Goal: Task Accomplishment & Management: Manage account settings

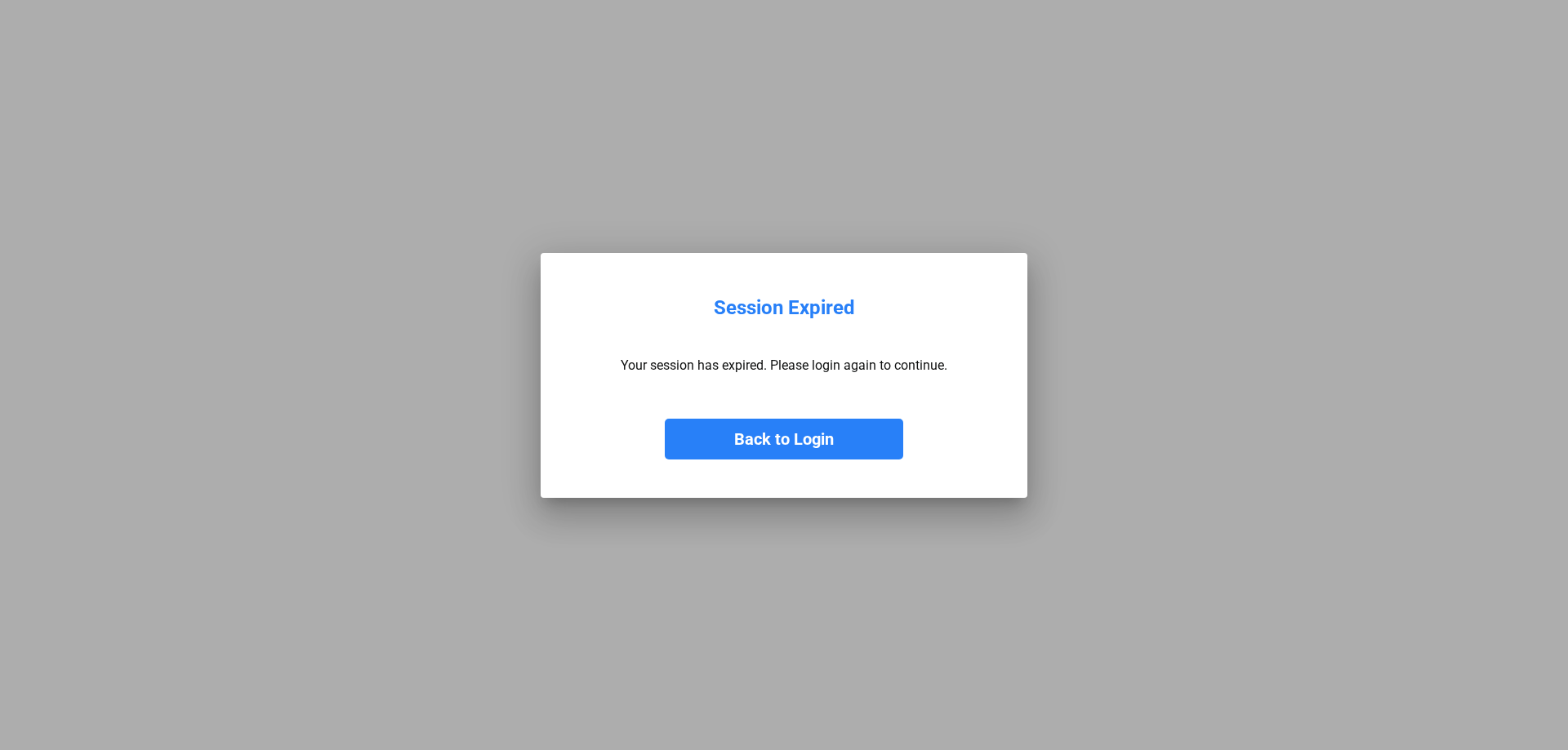
click at [798, 433] on button "Back to Login" at bounding box center [784, 439] width 239 height 41
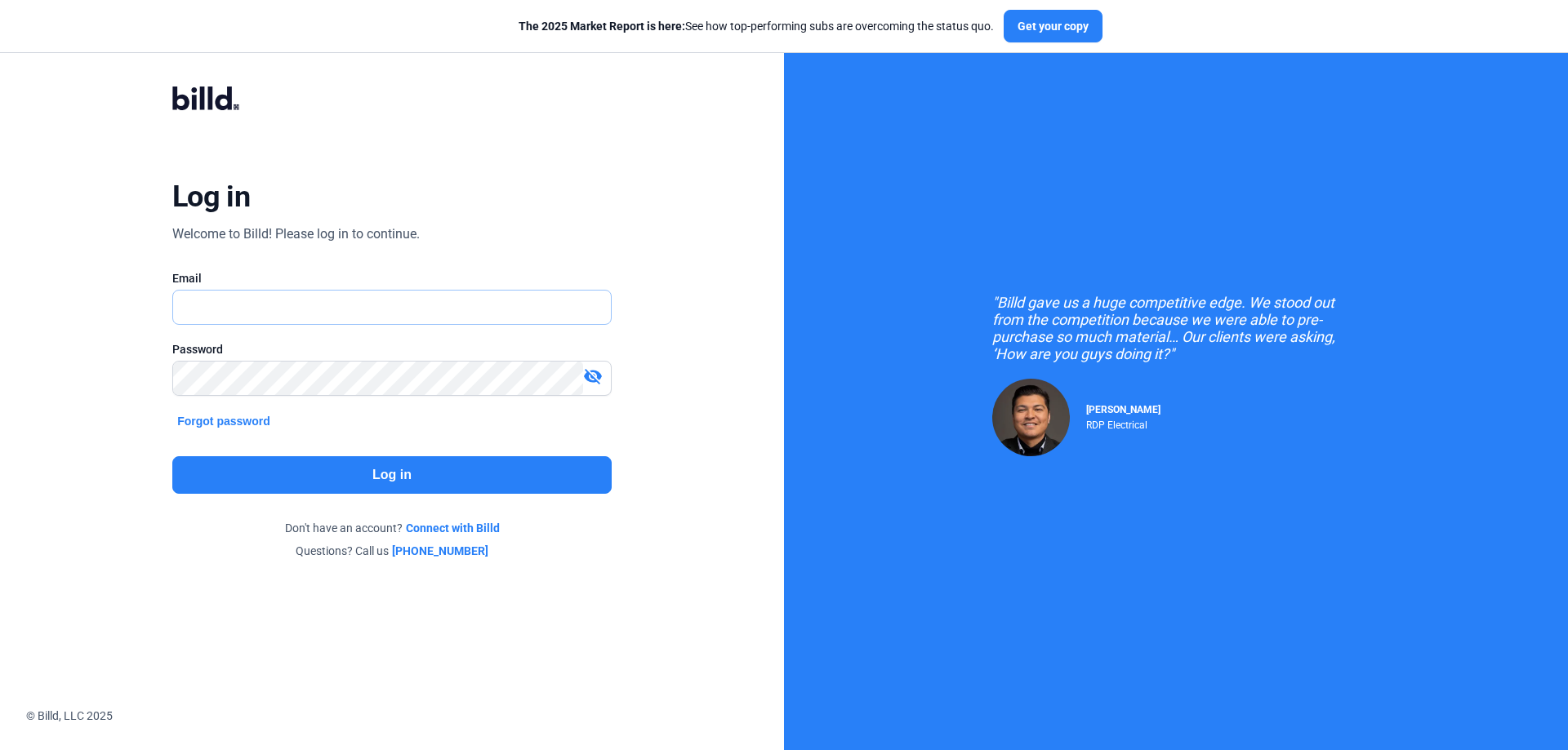
type input "[PERSON_NAME][EMAIL_ADDRESS][DOMAIN_NAME]"
click at [466, 484] on button "Log in" at bounding box center [392, 475] width 440 height 38
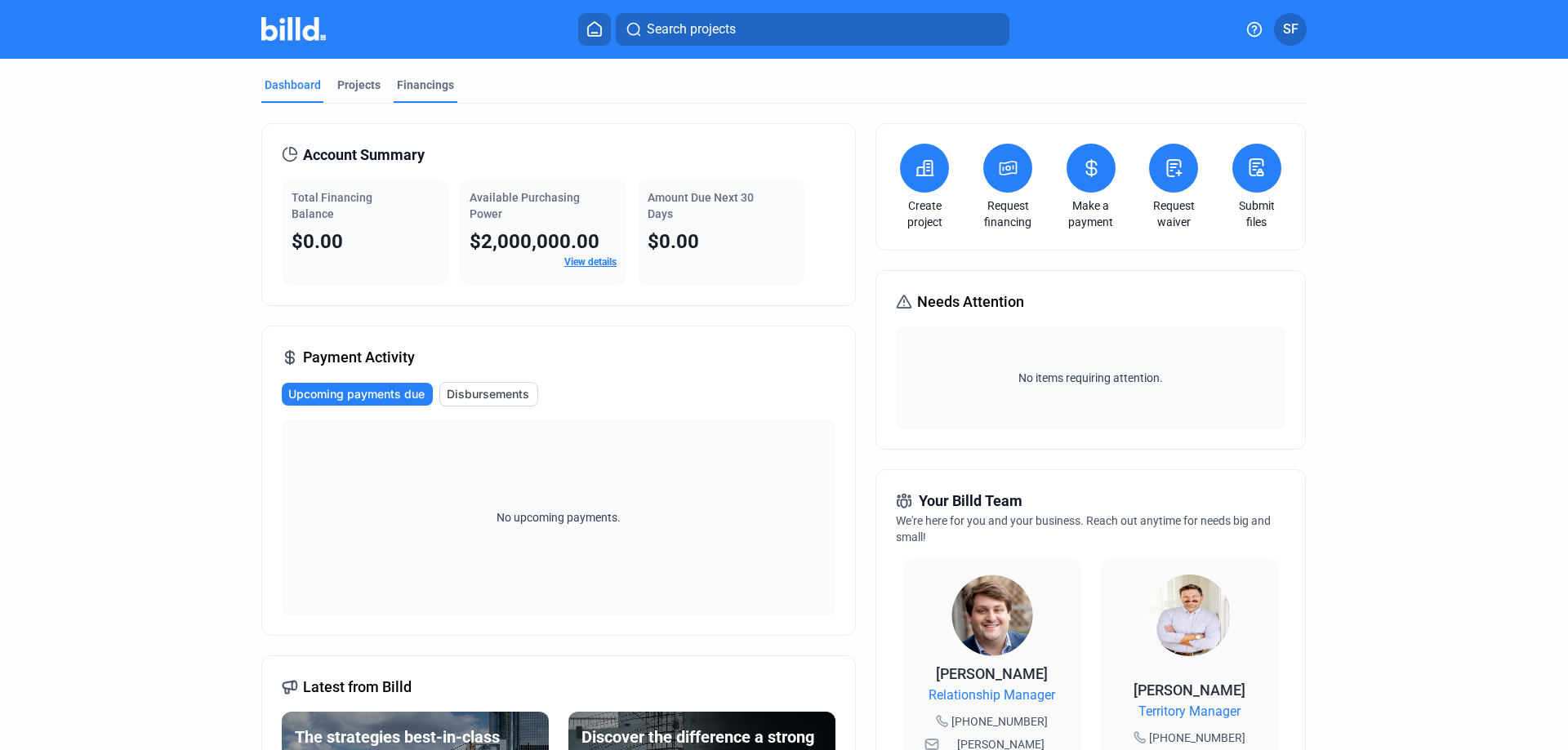
click at [440, 80] on div "Financings" at bounding box center [425, 85] width 57 height 16
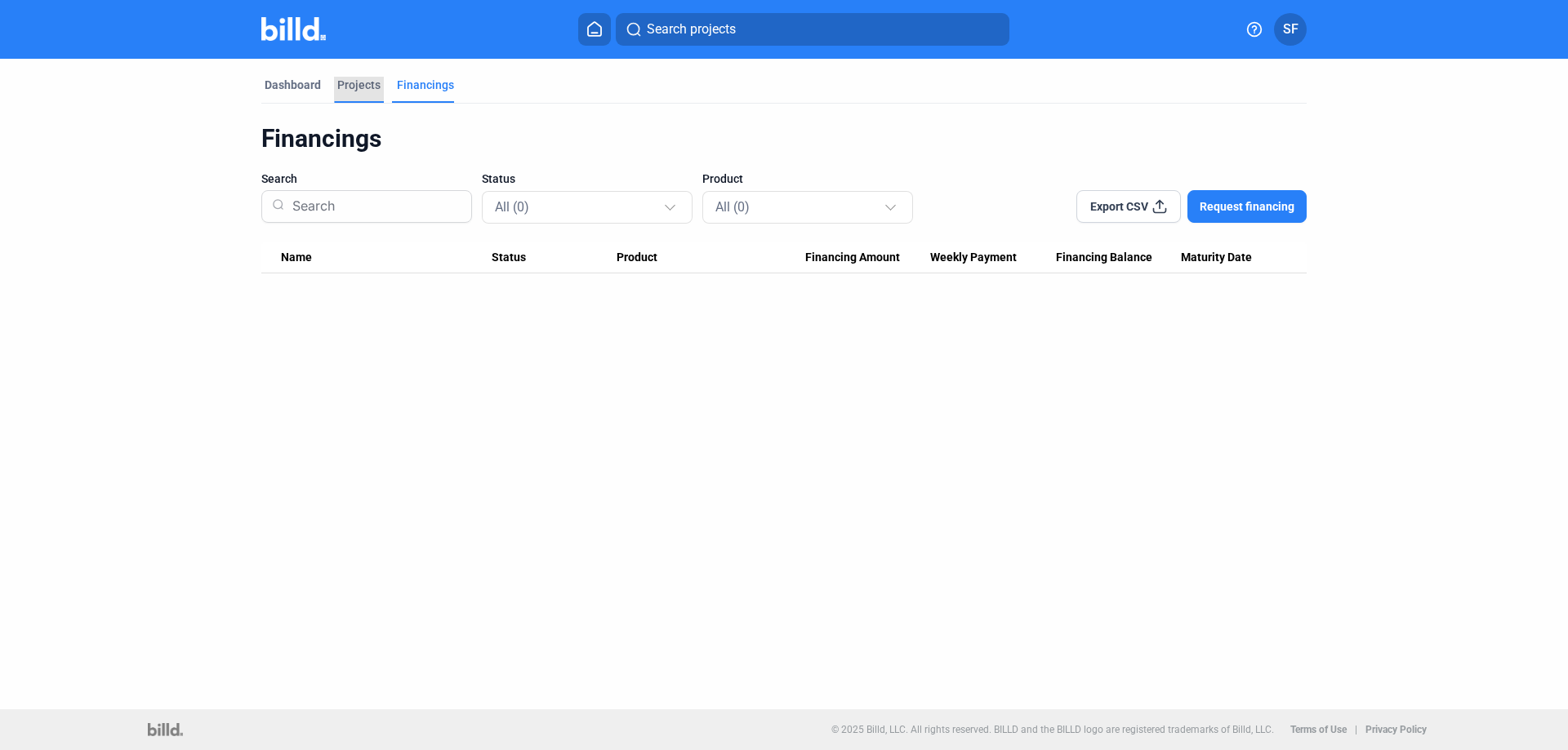
click at [368, 87] on div "Projects" at bounding box center [359, 85] width 43 height 16
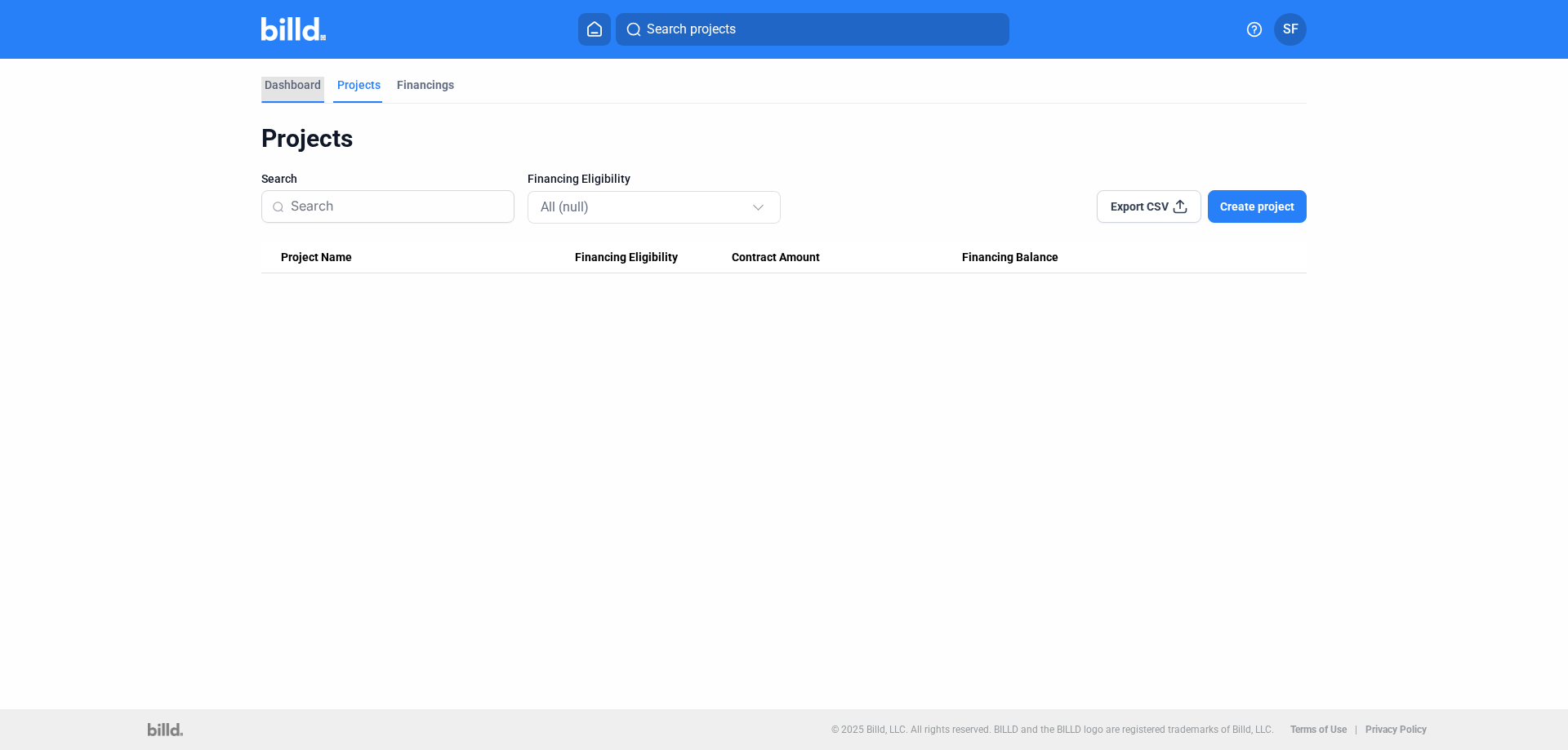
click at [301, 82] on div "Dashboard" at bounding box center [292, 85] width 56 height 16
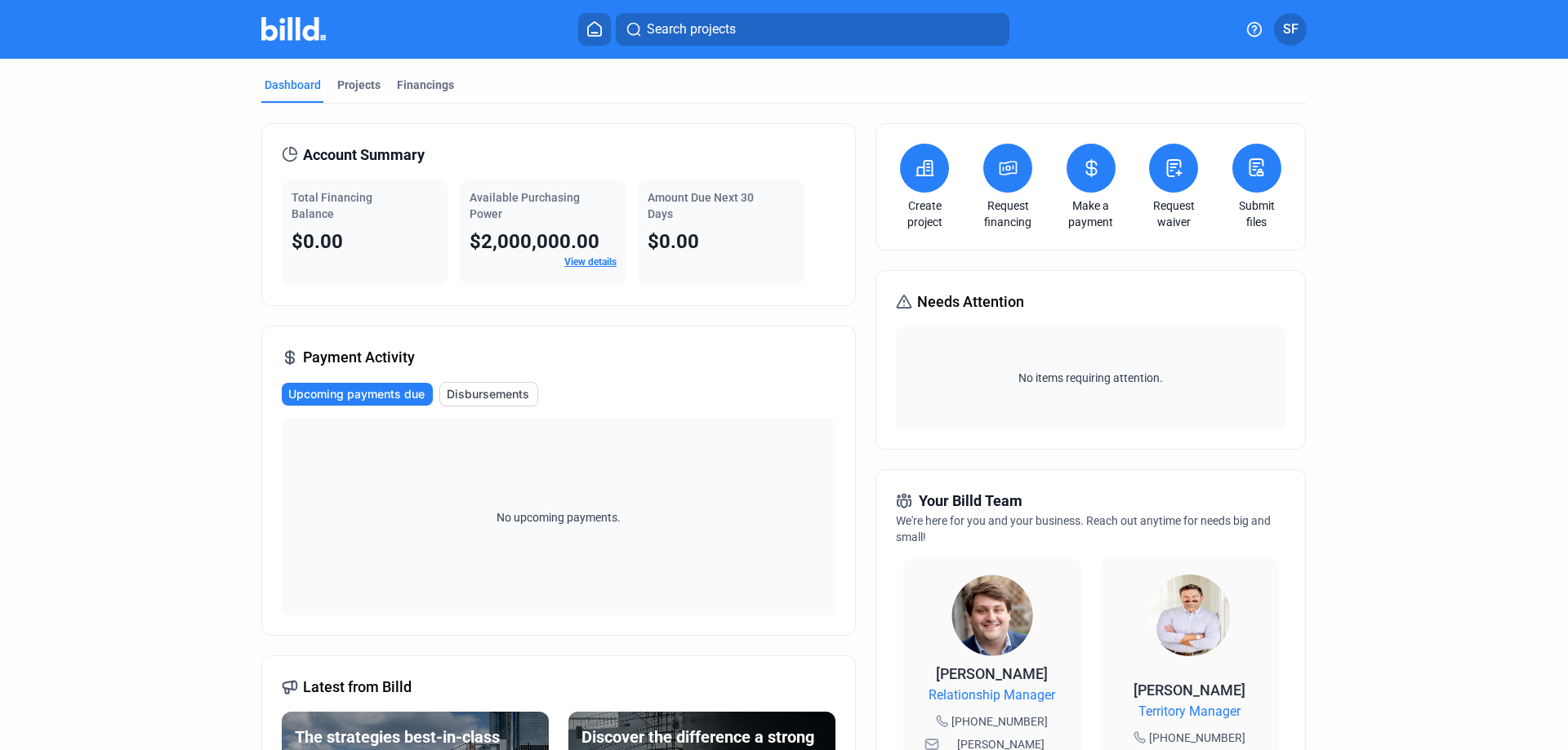
click at [1294, 29] on span "SF" at bounding box center [1290, 29] width 15 height 20
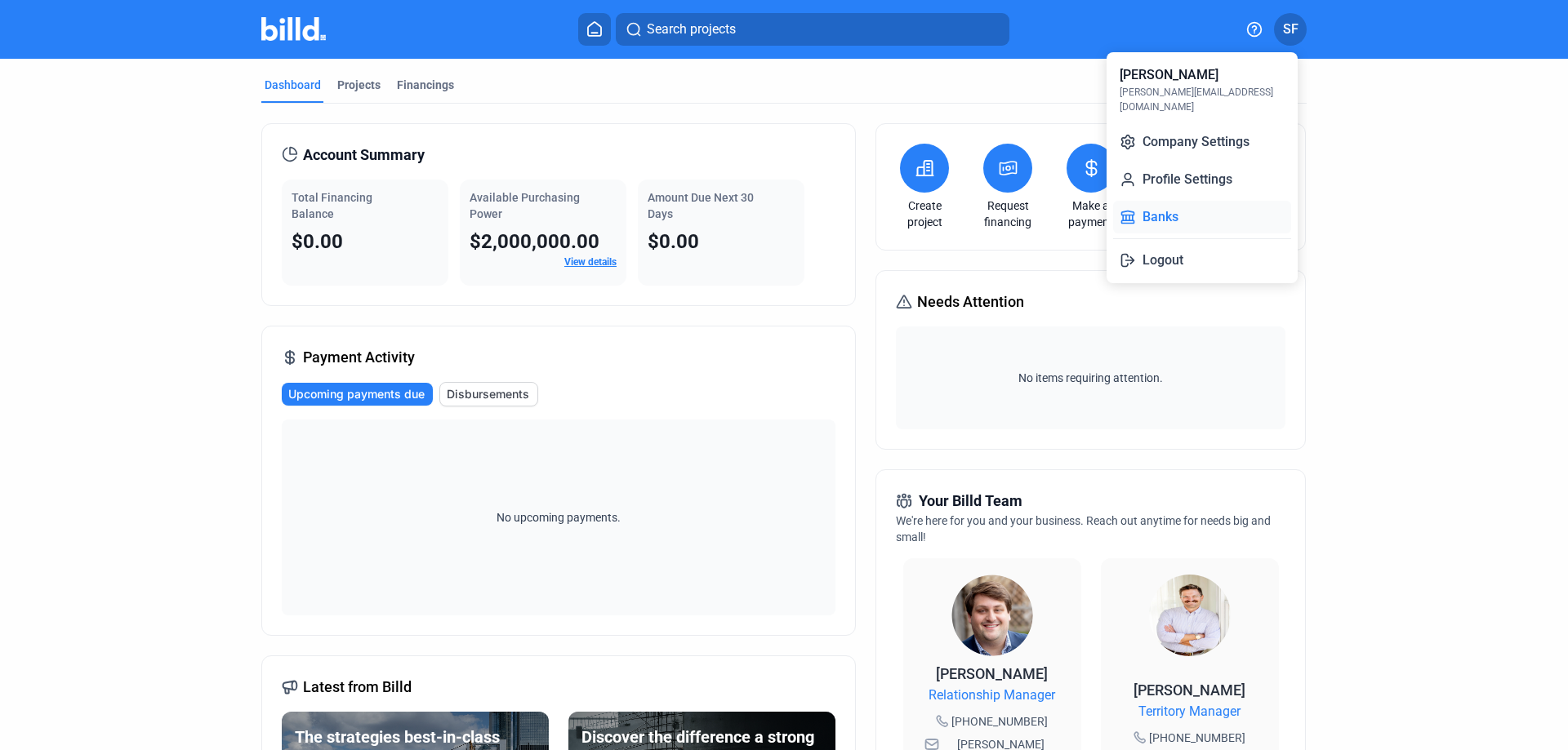
click at [1169, 207] on button "Banks" at bounding box center [1202, 217] width 178 height 33
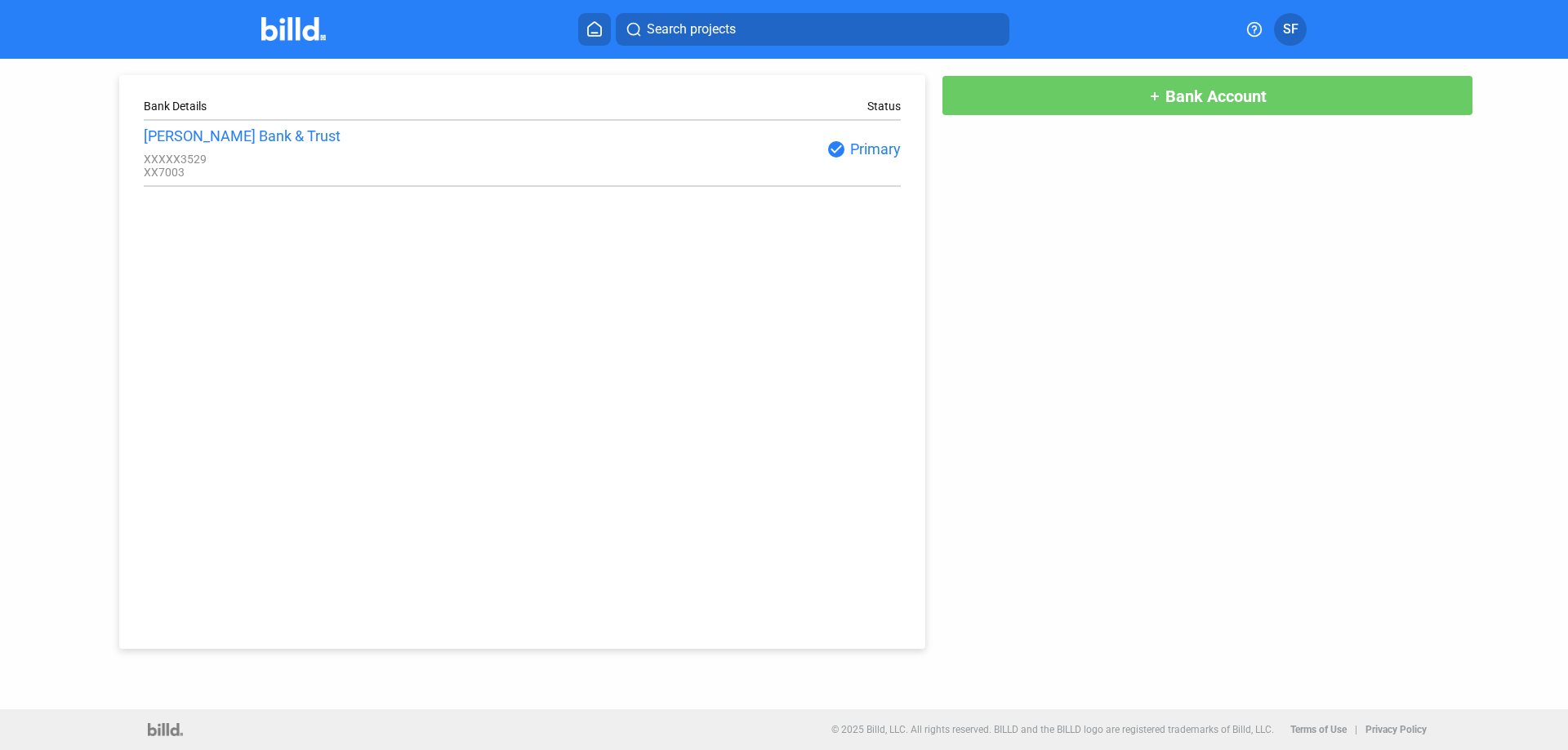
click at [1215, 94] on span "Bank Account" at bounding box center [1216, 96] width 101 height 20
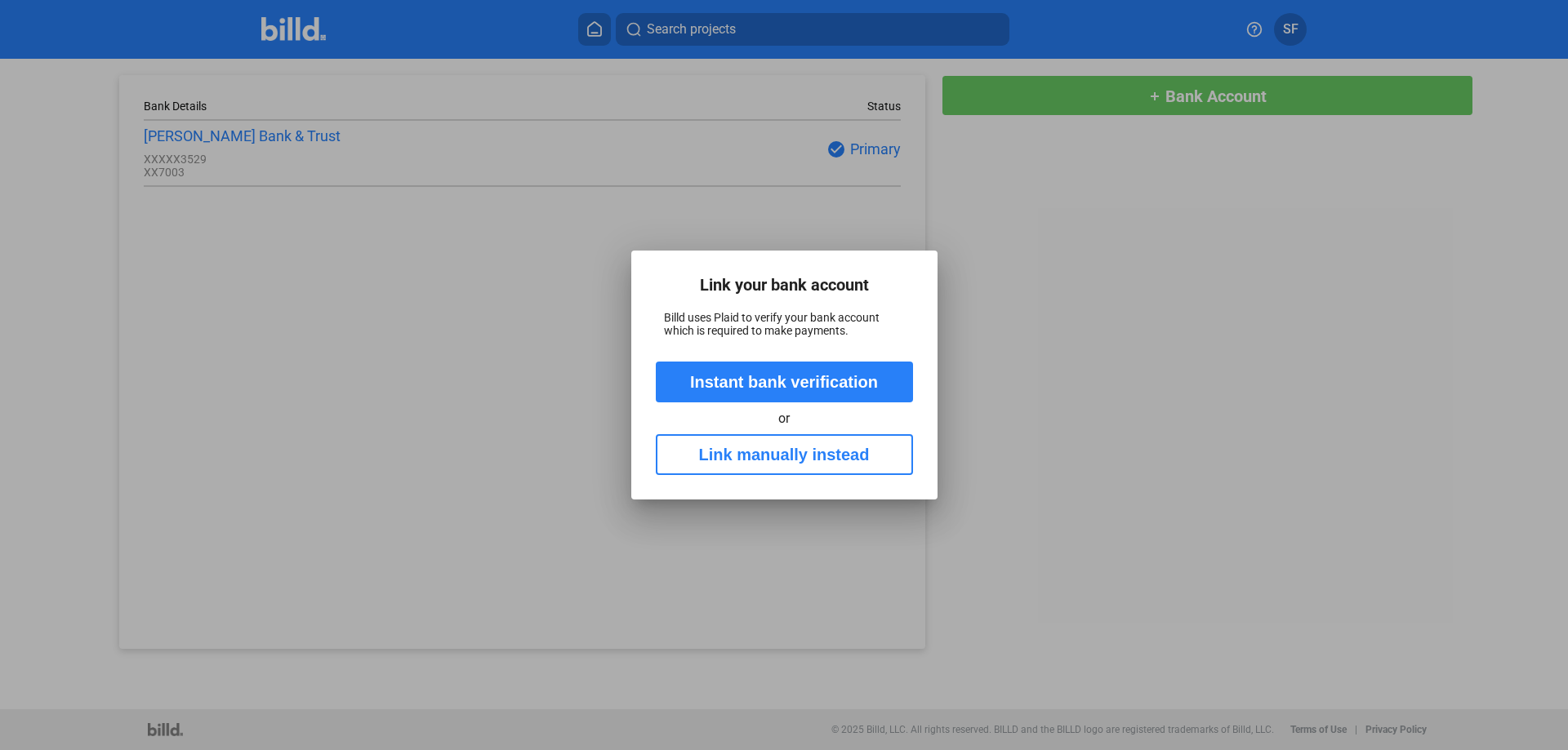
click at [751, 457] on button "Link manually instead" at bounding box center [784, 454] width 257 height 41
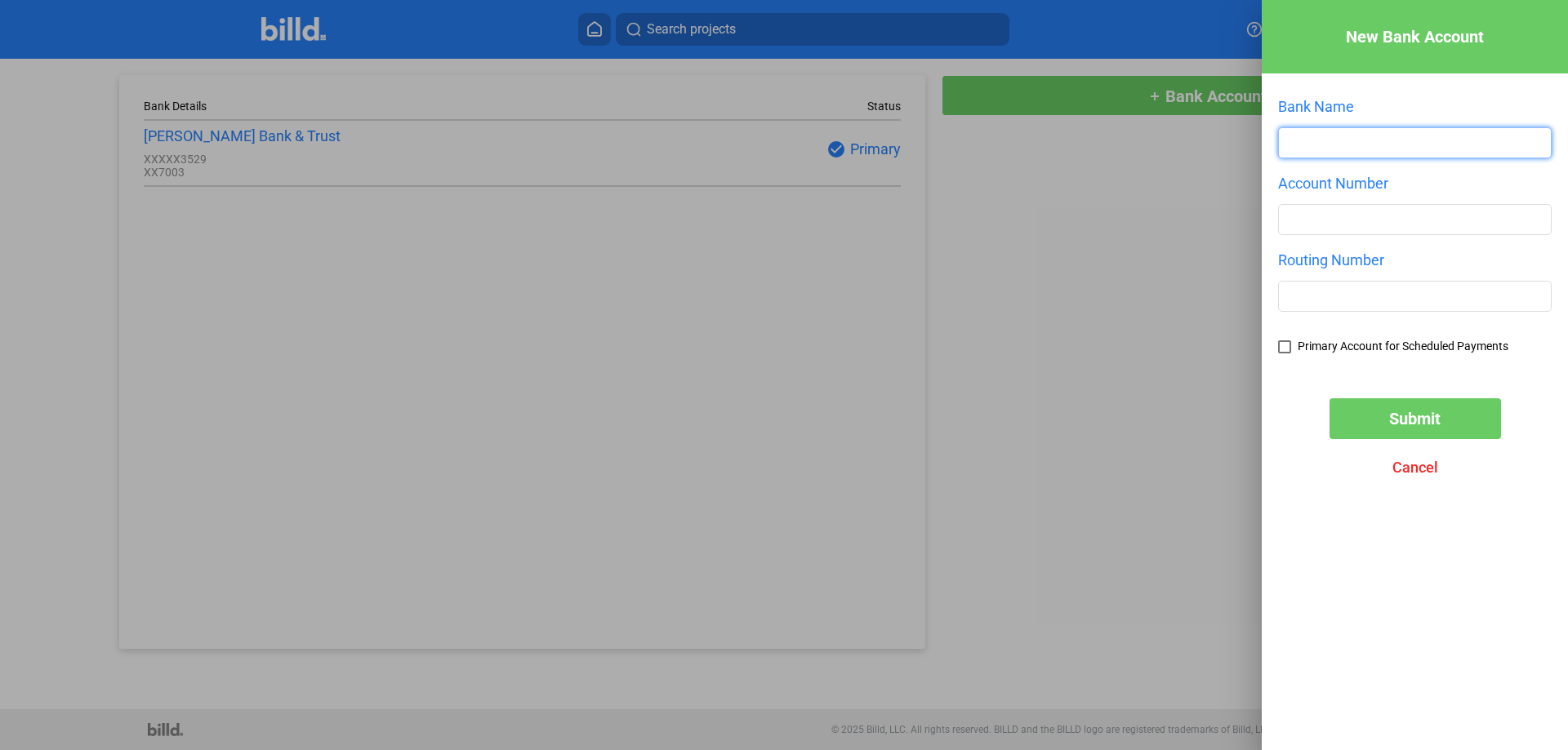
click at [1357, 138] on input "text" at bounding box center [1415, 143] width 272 height 29
type input "Mountain Commerce Bank"
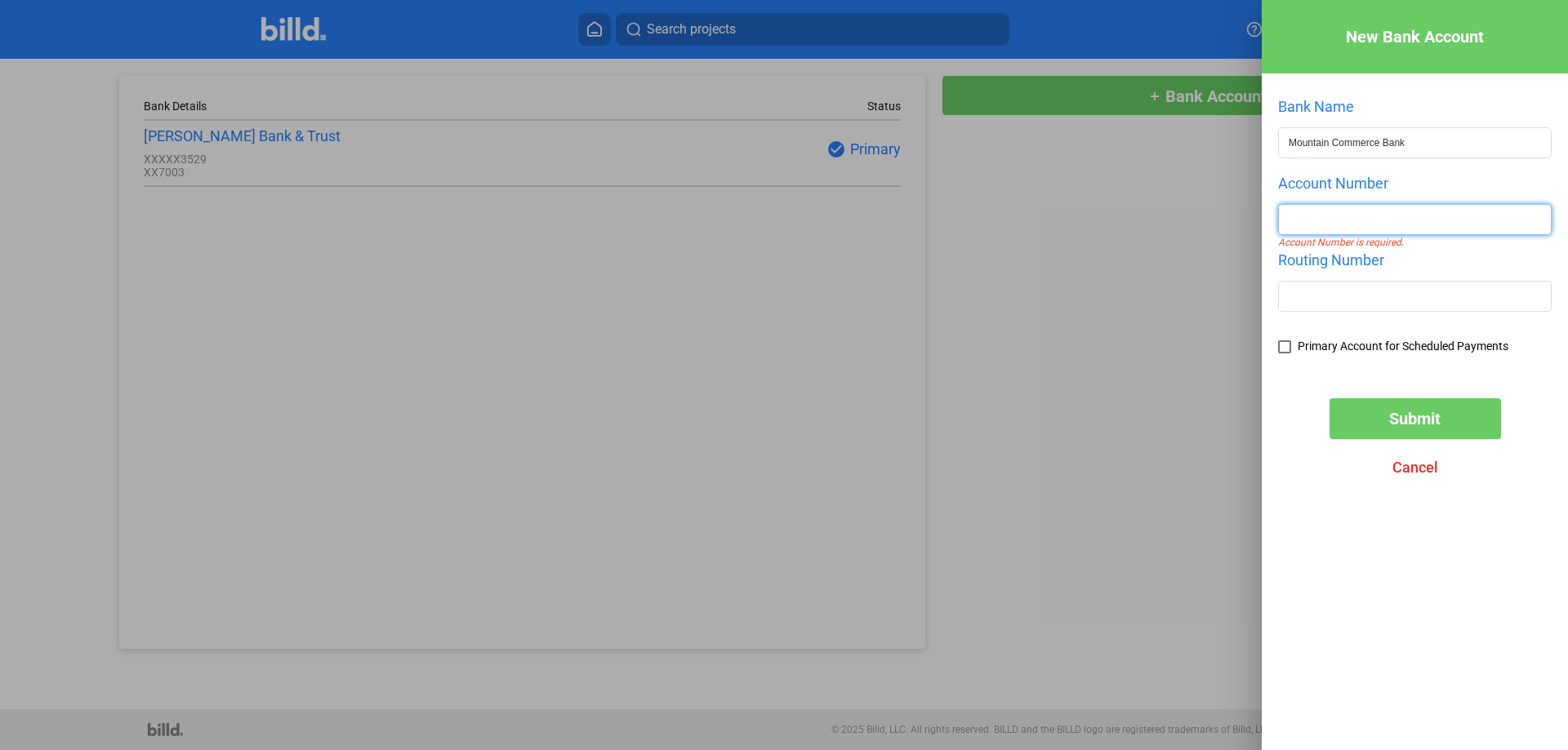
click at [1348, 223] on input "number" at bounding box center [1415, 219] width 272 height 29
type input "29072295"
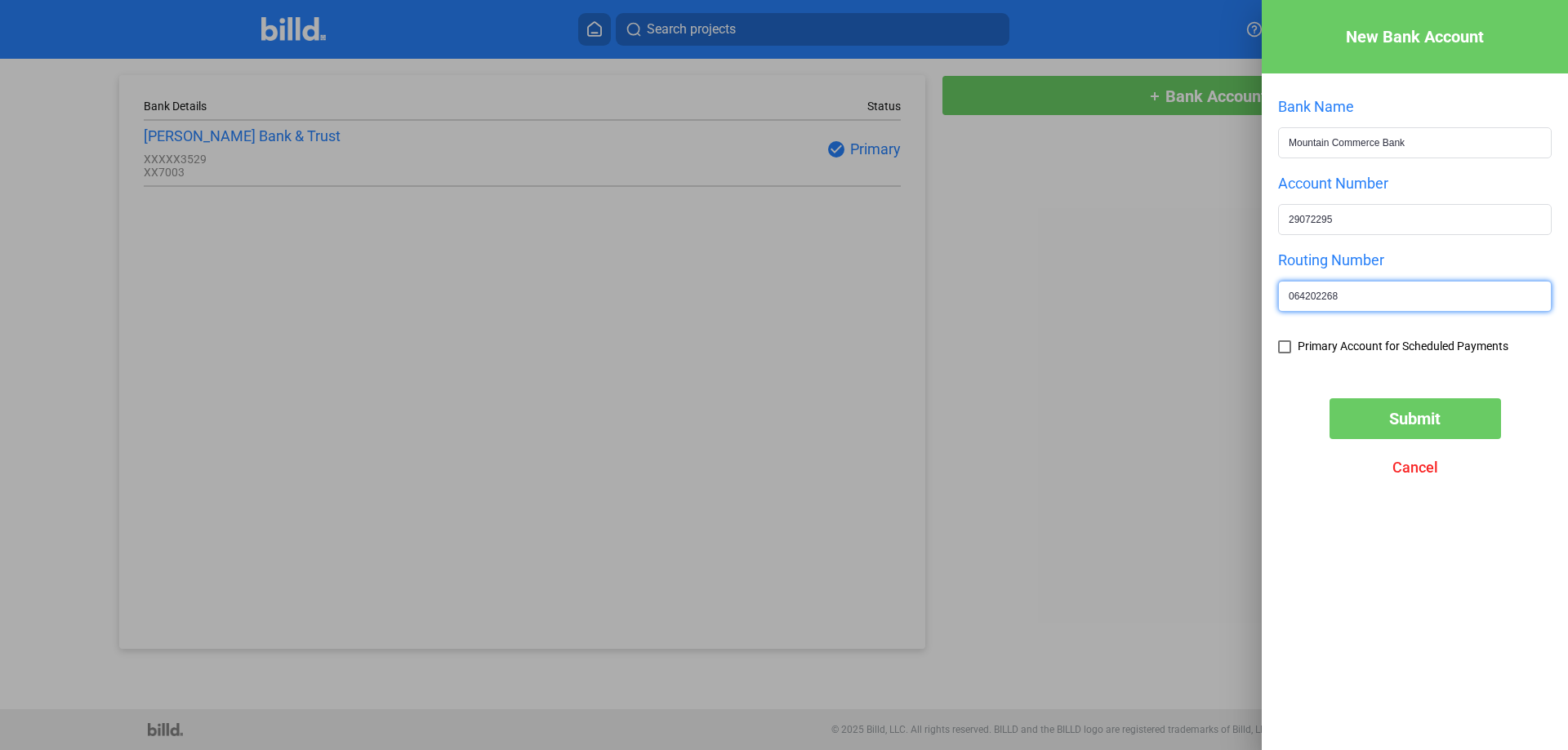
type input "064202268"
click at [1287, 348] on span at bounding box center [1285, 346] width 13 height 13
click at [0, 0] on input "Primary Account for Scheduled Payments" at bounding box center [0, 0] width 0 height 0
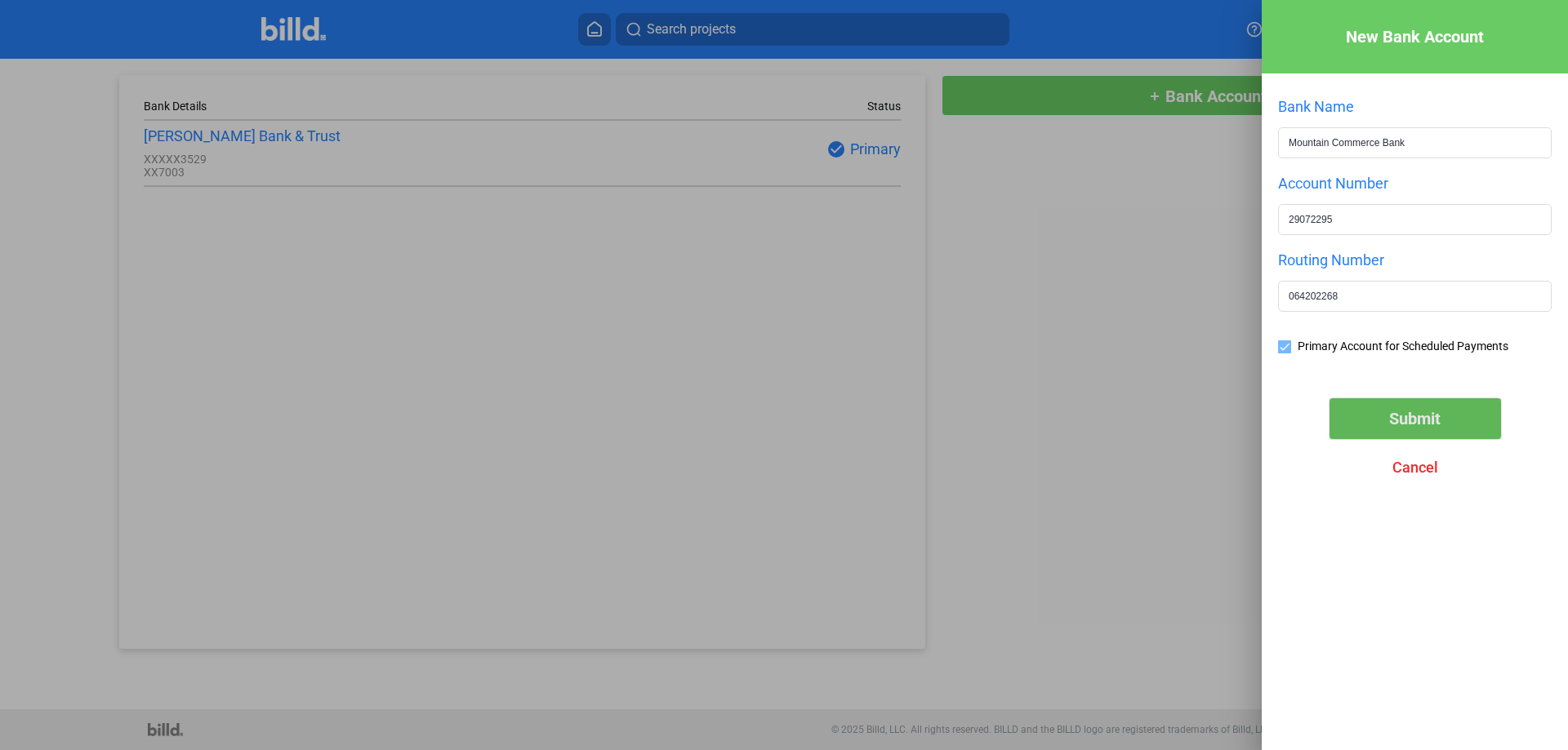
click at [1434, 429] on span "Submit" at bounding box center [1415, 419] width 52 height 20
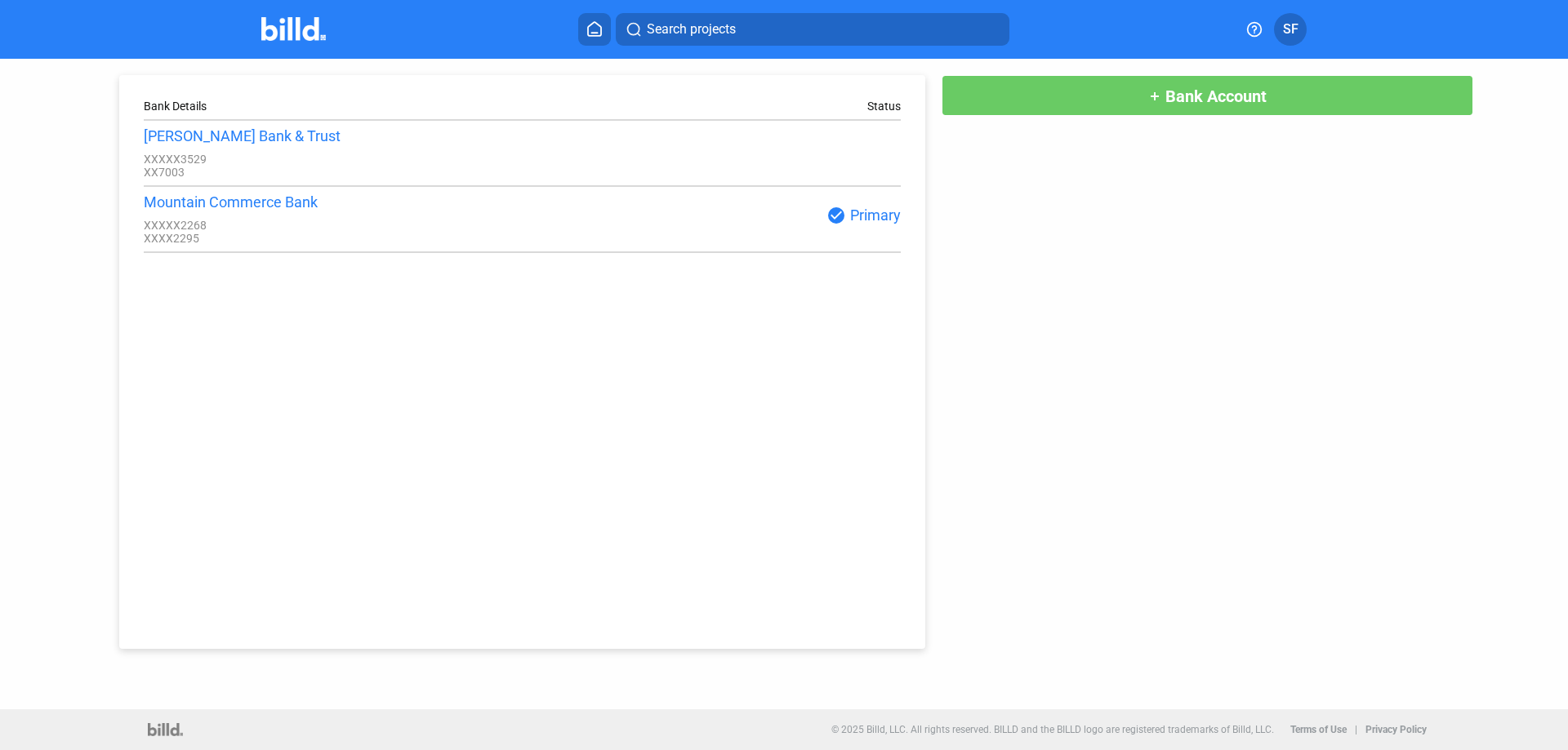
click at [1287, 25] on span "SF" at bounding box center [1290, 29] width 15 height 20
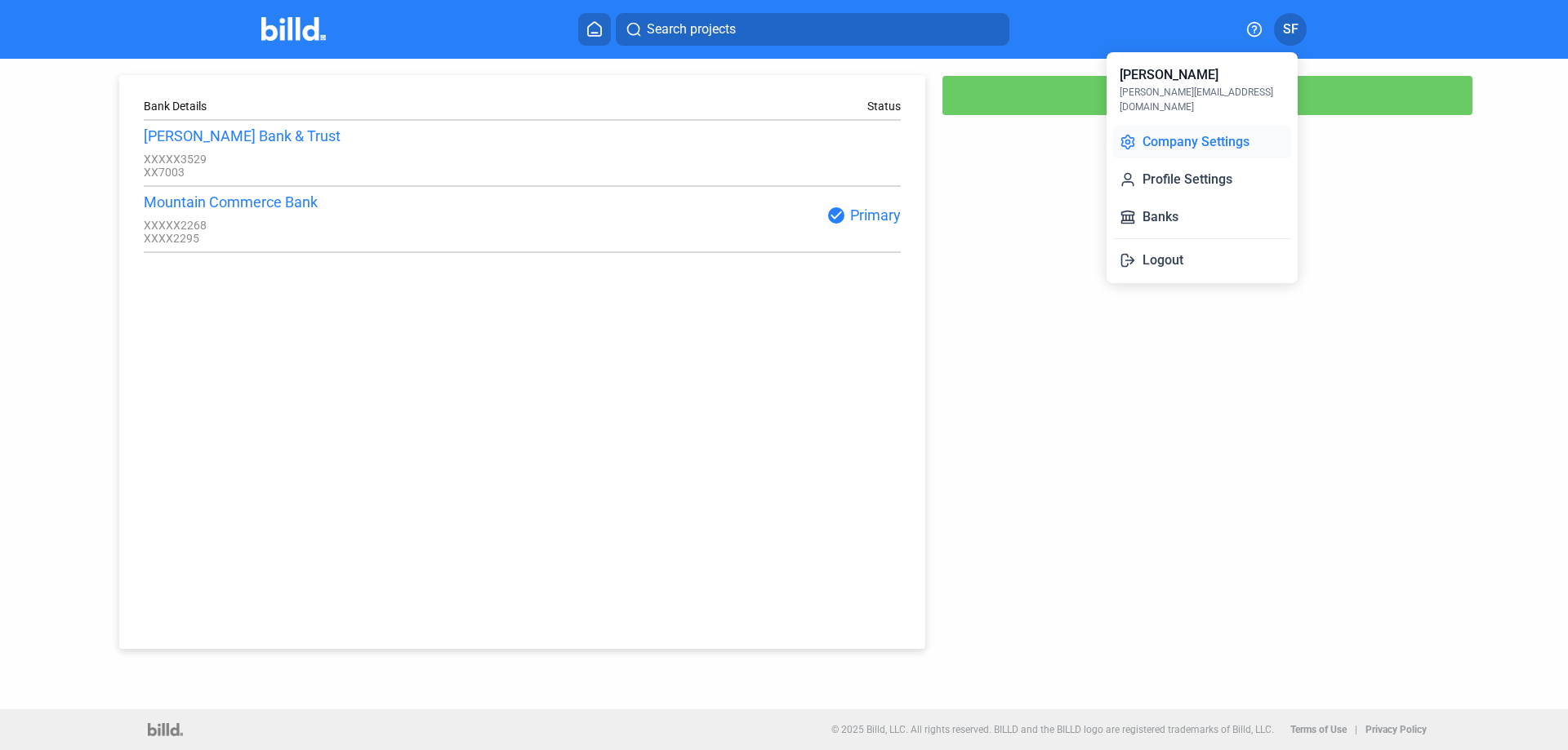
click at [1170, 129] on button "Company Settings" at bounding box center [1202, 142] width 178 height 33
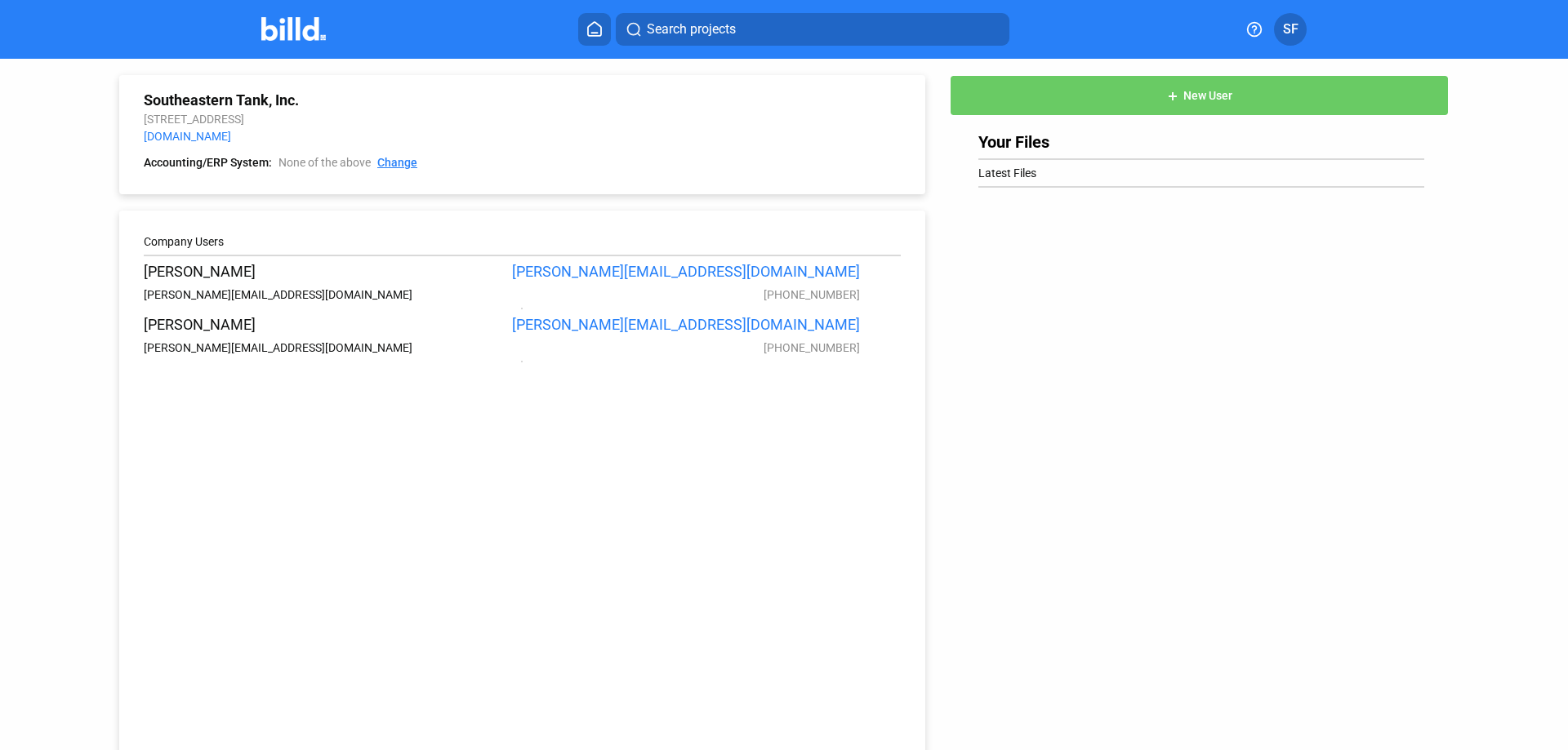
click at [399, 161] on link "Change" at bounding box center [397, 163] width 40 height 16
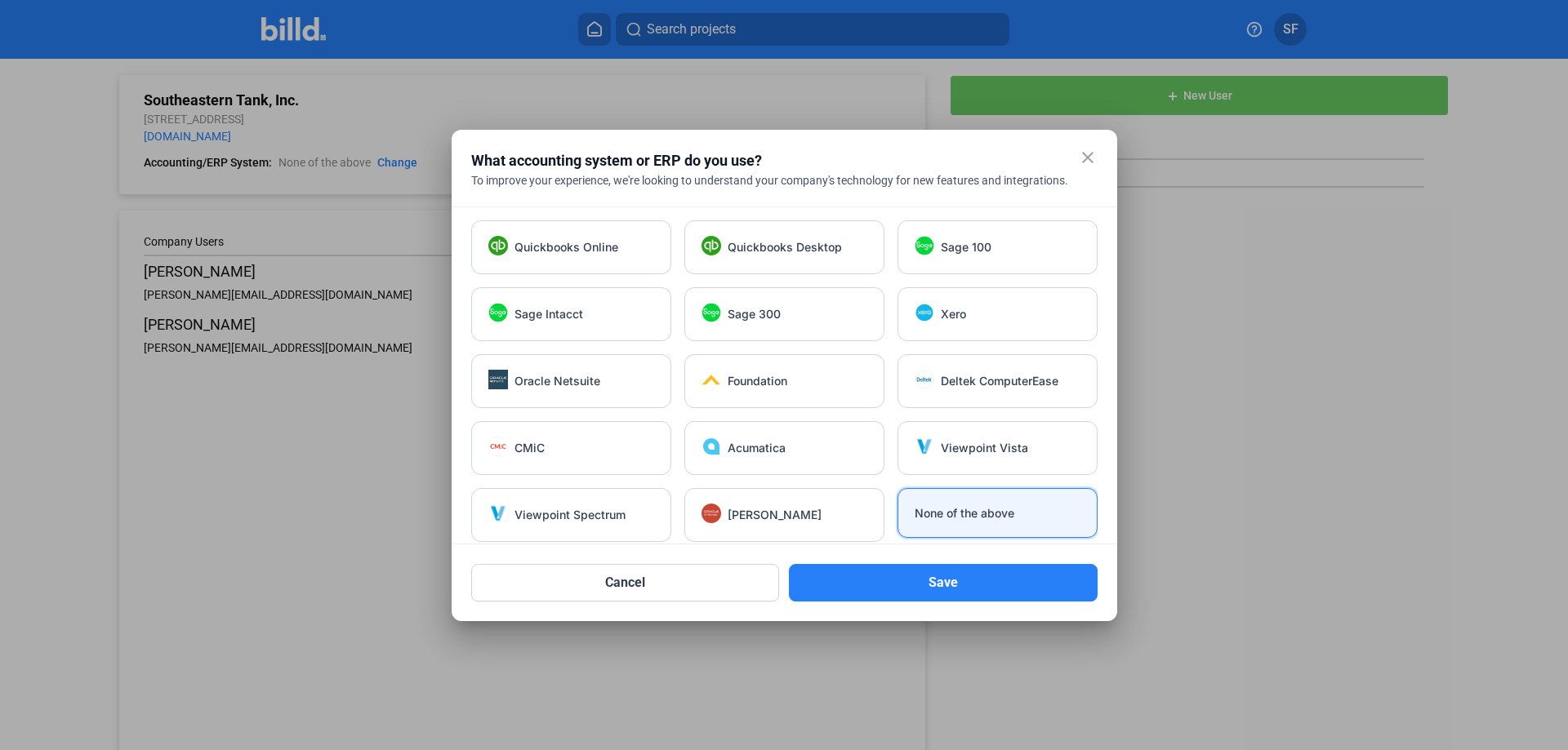
click at [1084, 157] on mat-icon "close" at bounding box center [1088, 157] width 20 height 20
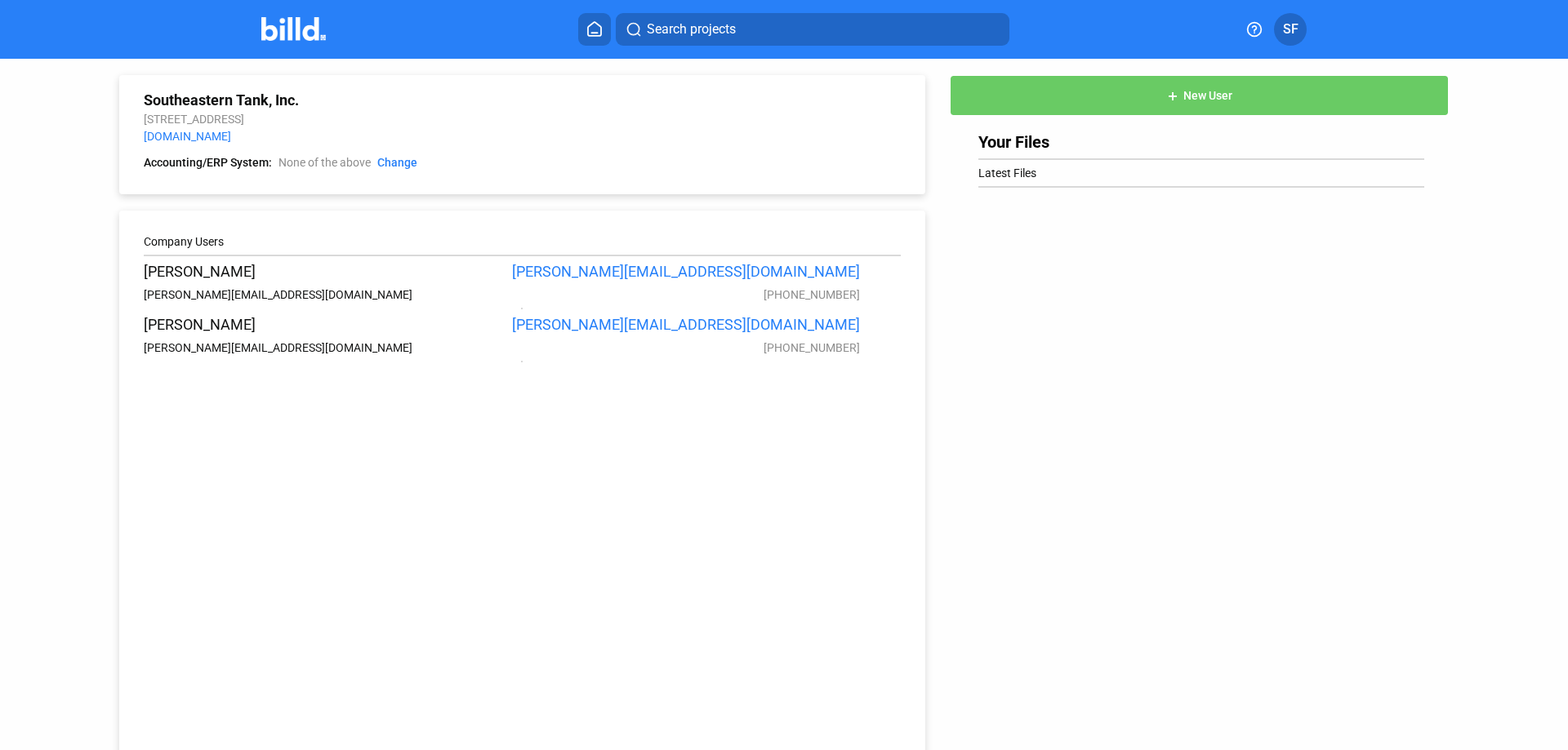
click at [598, 34] on icon at bounding box center [594, 29] width 16 height 15
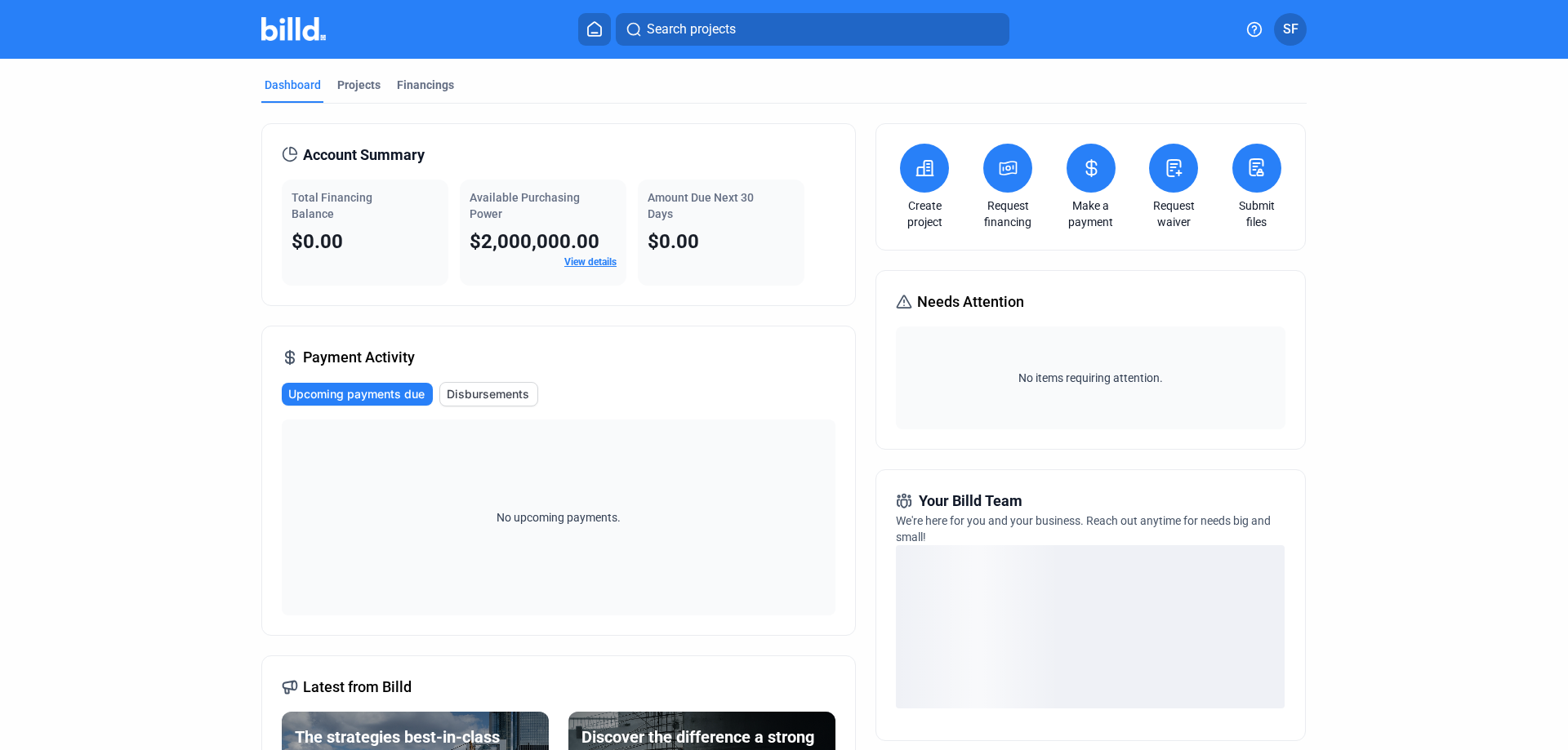
click at [1284, 26] on span "SF" at bounding box center [1290, 29] width 15 height 20
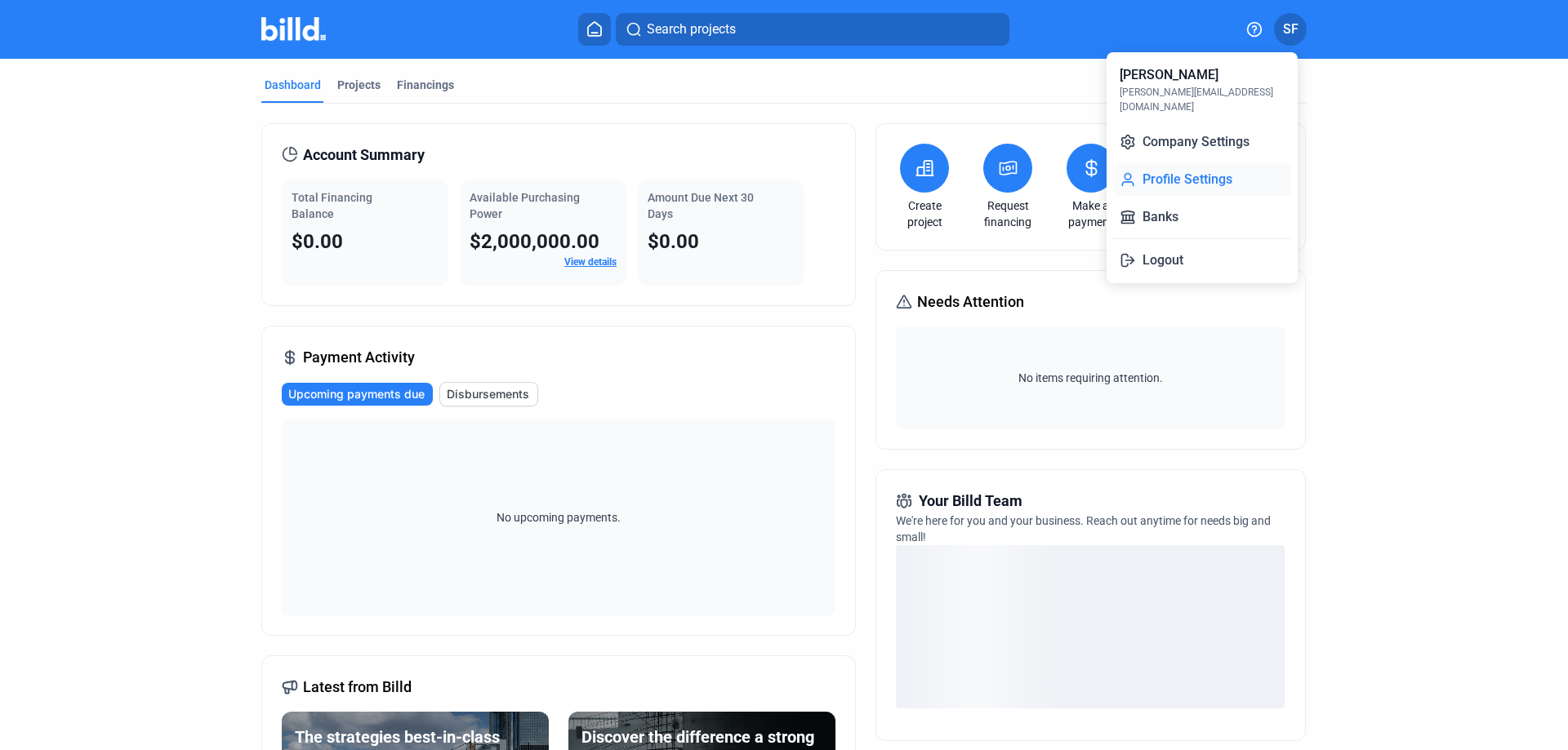
click at [1167, 170] on button "Profile Settings" at bounding box center [1202, 179] width 178 height 33
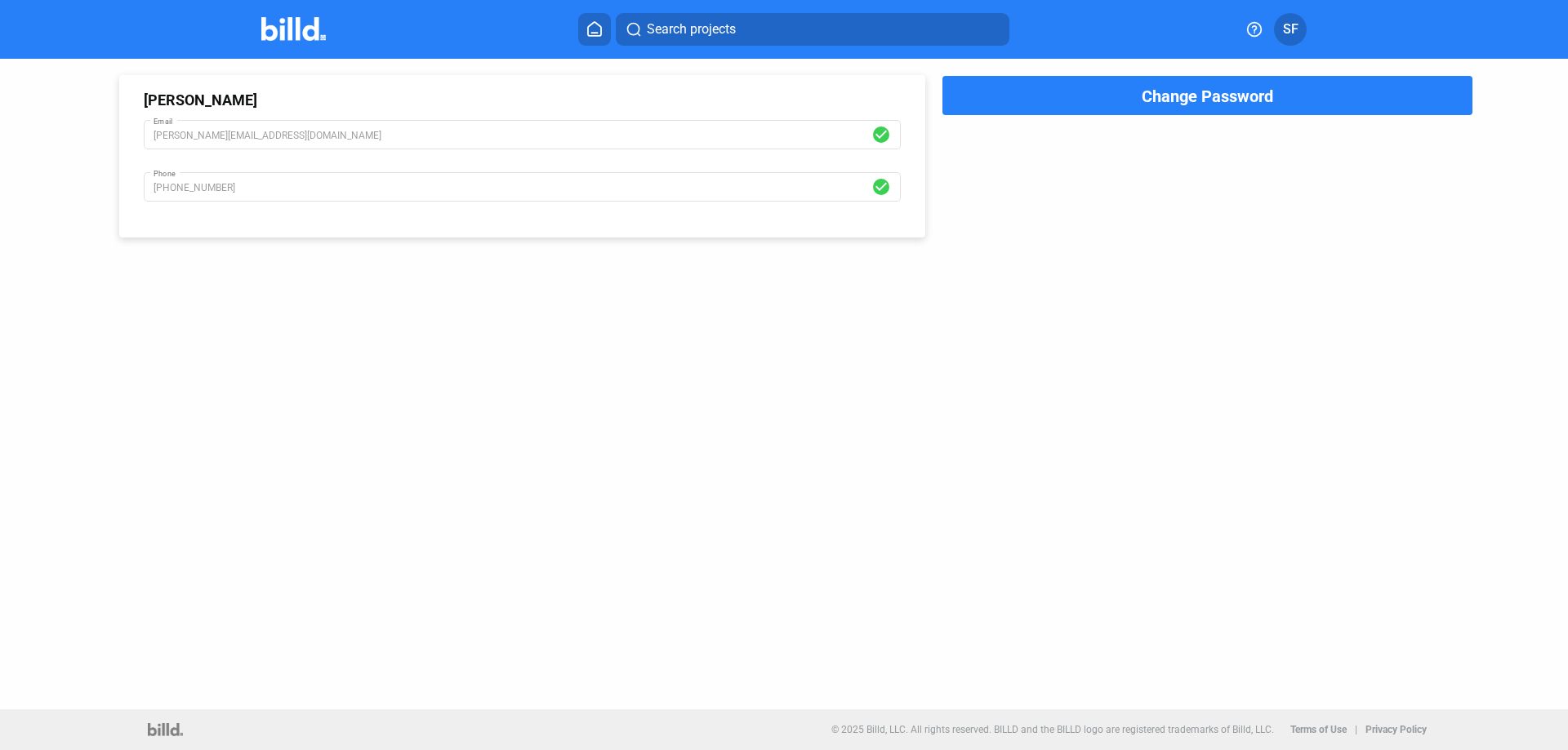
click at [1226, 459] on div "[PERSON_NAME] [PERSON_NAME][EMAIL_ADDRESS][DOMAIN_NAME] Email check_circle [PHO…" at bounding box center [784, 384] width 1412 height 651
click at [594, 31] on icon at bounding box center [594, 29] width 16 height 15
